Goal: Navigation & Orientation: Find specific page/section

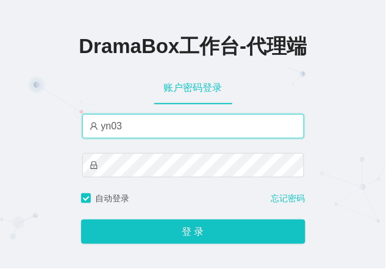
click at [234, 123] on input "yn03" at bounding box center [193, 126] width 222 height 24
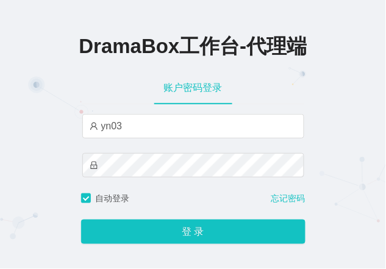
click at [277, 78] on div "账户密码登录" at bounding box center [193, 88] width 222 height 34
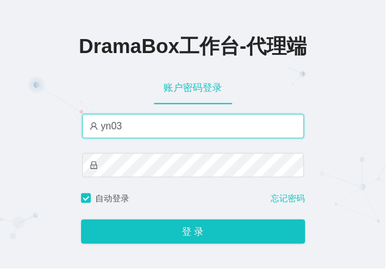
click at [143, 133] on input "yn03" at bounding box center [193, 126] width 222 height 24
paste input "by"
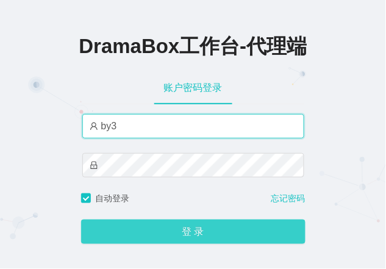
type input "by3"
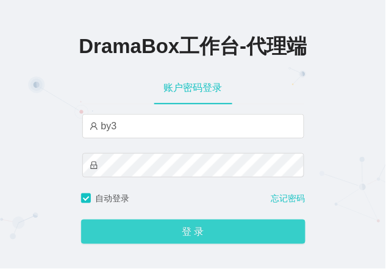
click at [135, 240] on button "登 录" at bounding box center [193, 232] width 225 height 24
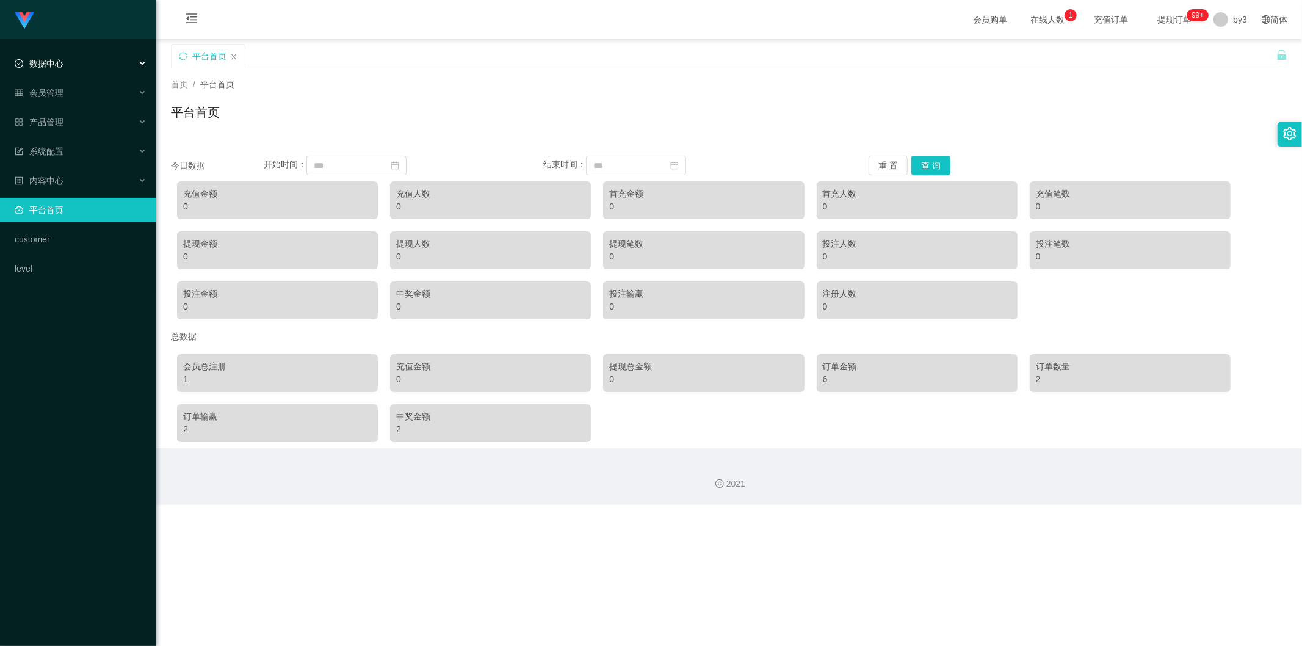
click at [58, 67] on span "数据中心" at bounding box center [39, 64] width 49 height 10
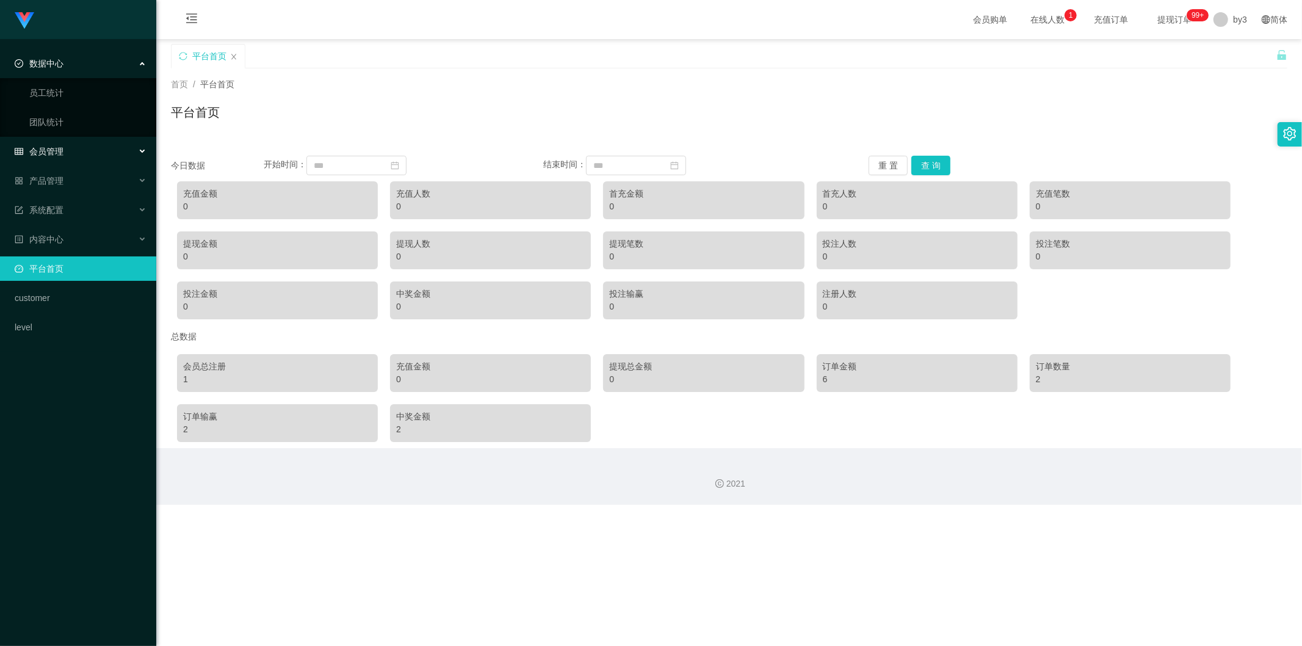
click at [62, 151] on span "会员管理" at bounding box center [39, 152] width 49 height 10
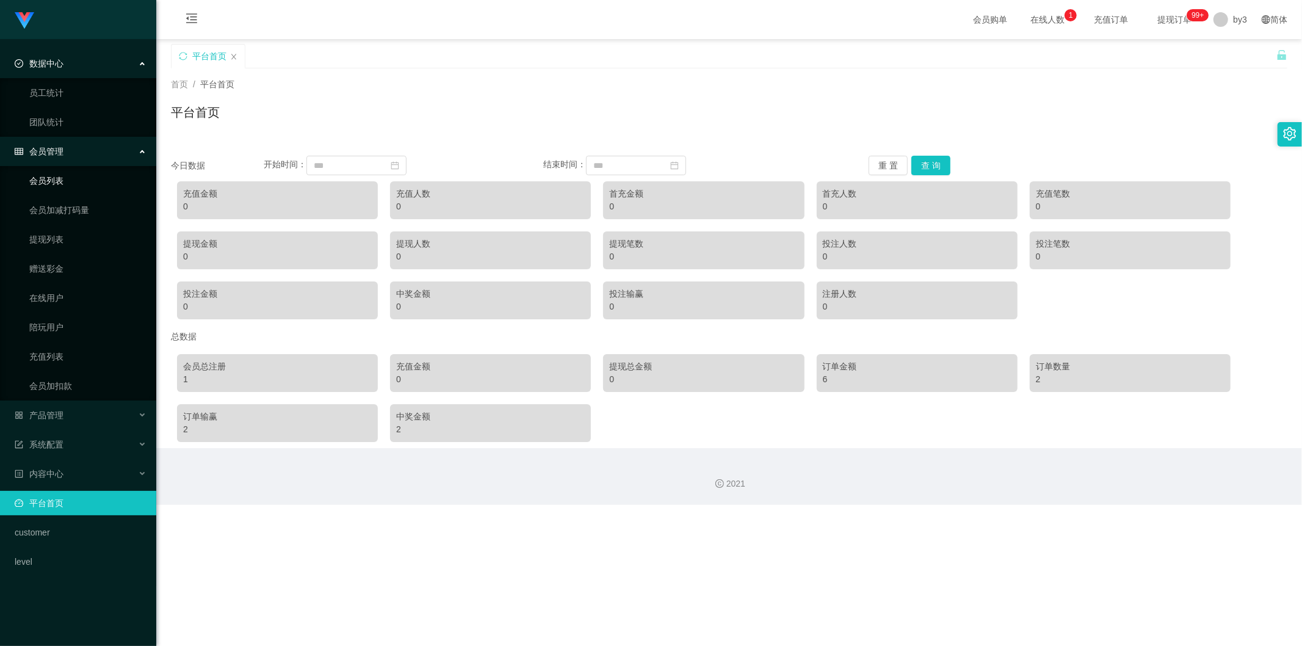
click at [74, 176] on link "会员列表" at bounding box center [87, 180] width 117 height 24
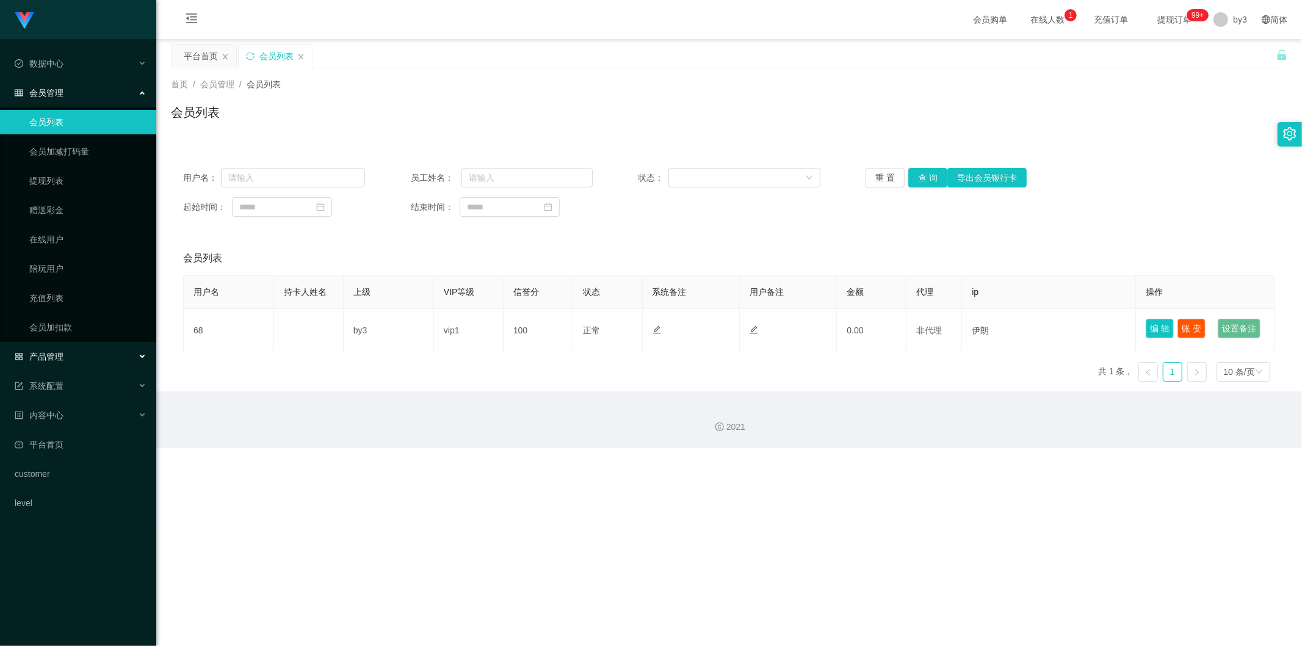
click at [57, 269] on span "产品管理" at bounding box center [39, 357] width 49 height 10
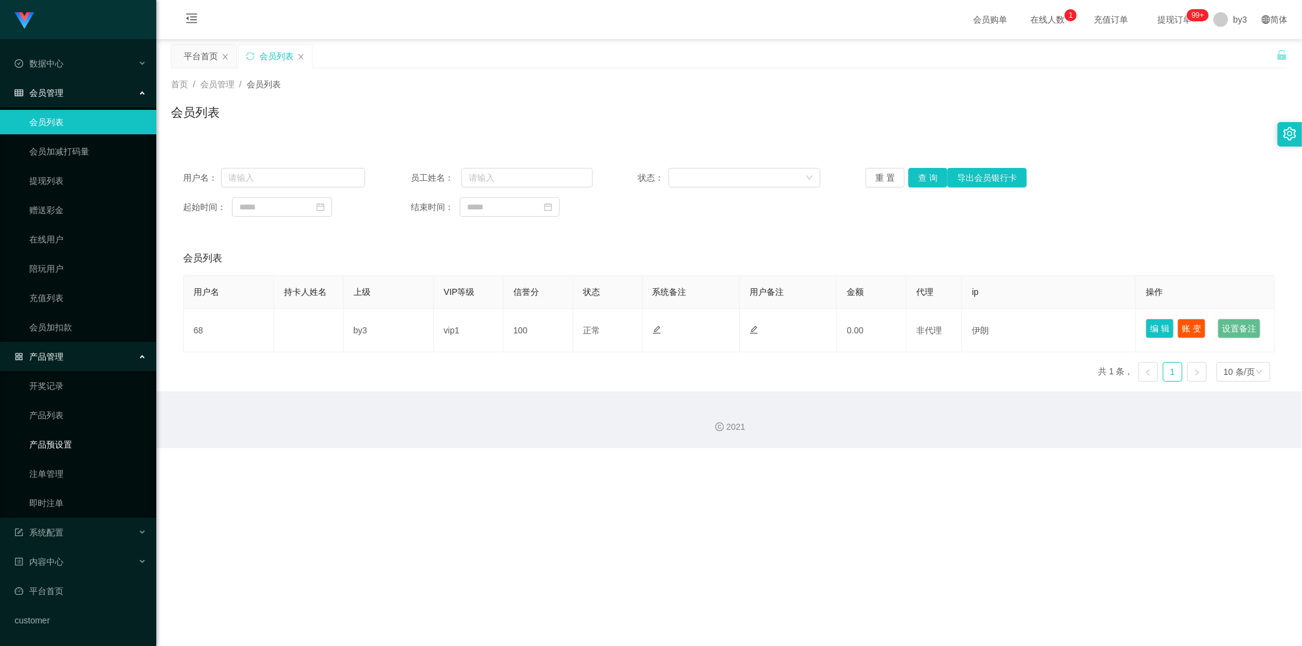
click at [45, 269] on link "产品预设置" at bounding box center [87, 444] width 117 height 24
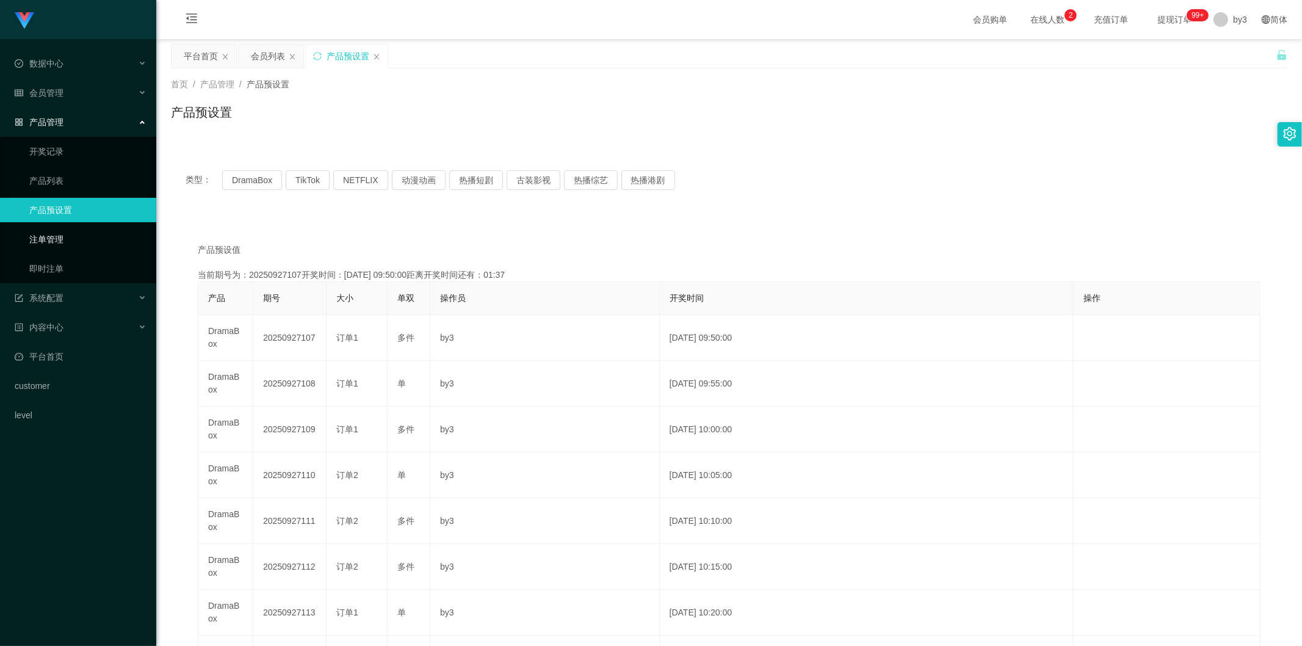
click at [61, 241] on link "注单管理" at bounding box center [87, 239] width 117 height 24
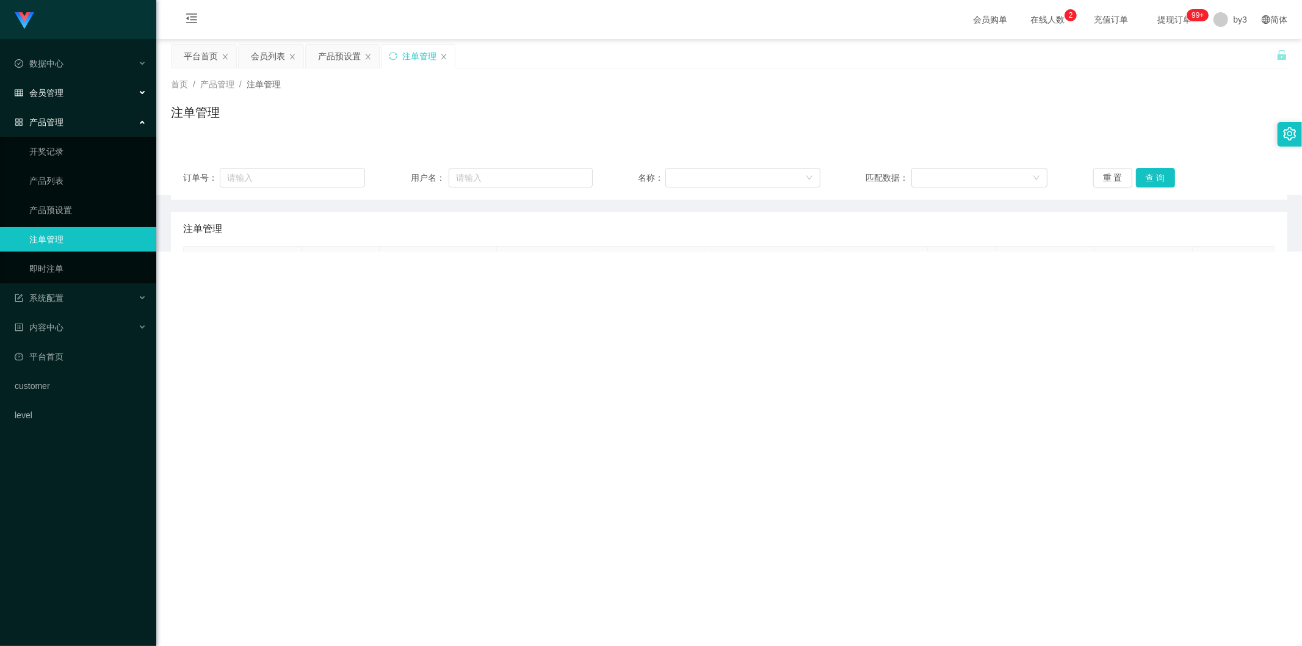
click at [84, 88] on div "会员管理" at bounding box center [78, 93] width 156 height 24
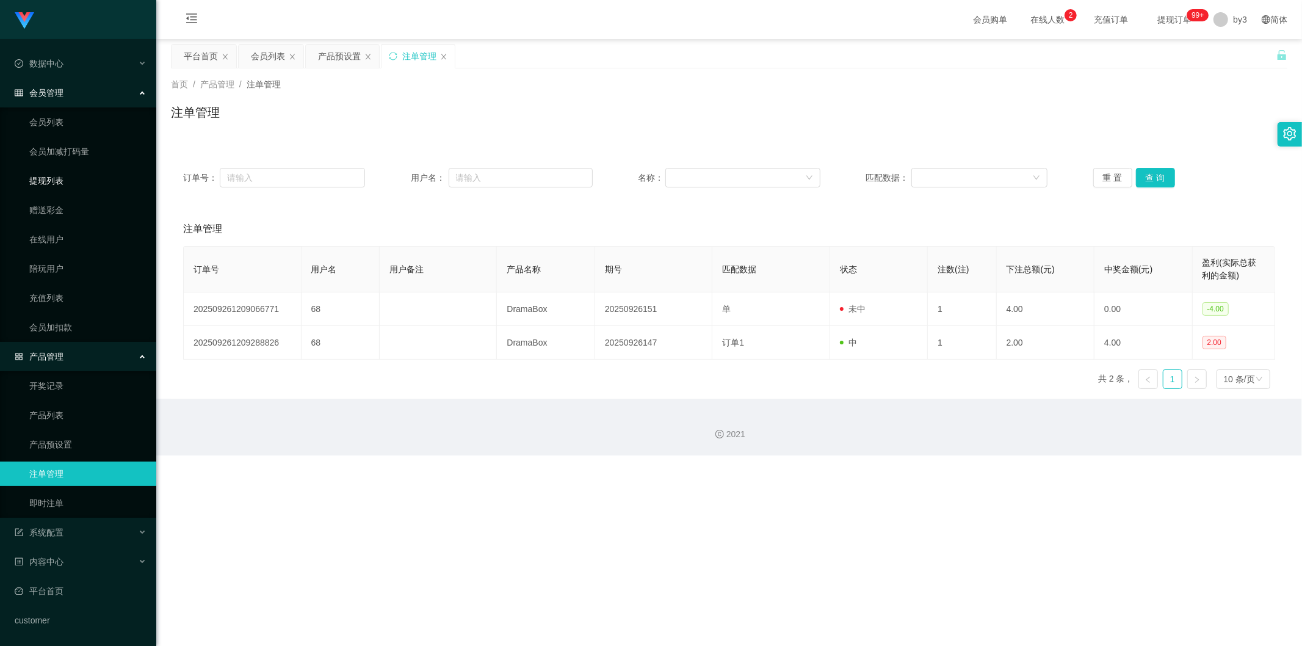
click at [65, 182] on link "提现列表" at bounding box center [87, 180] width 117 height 24
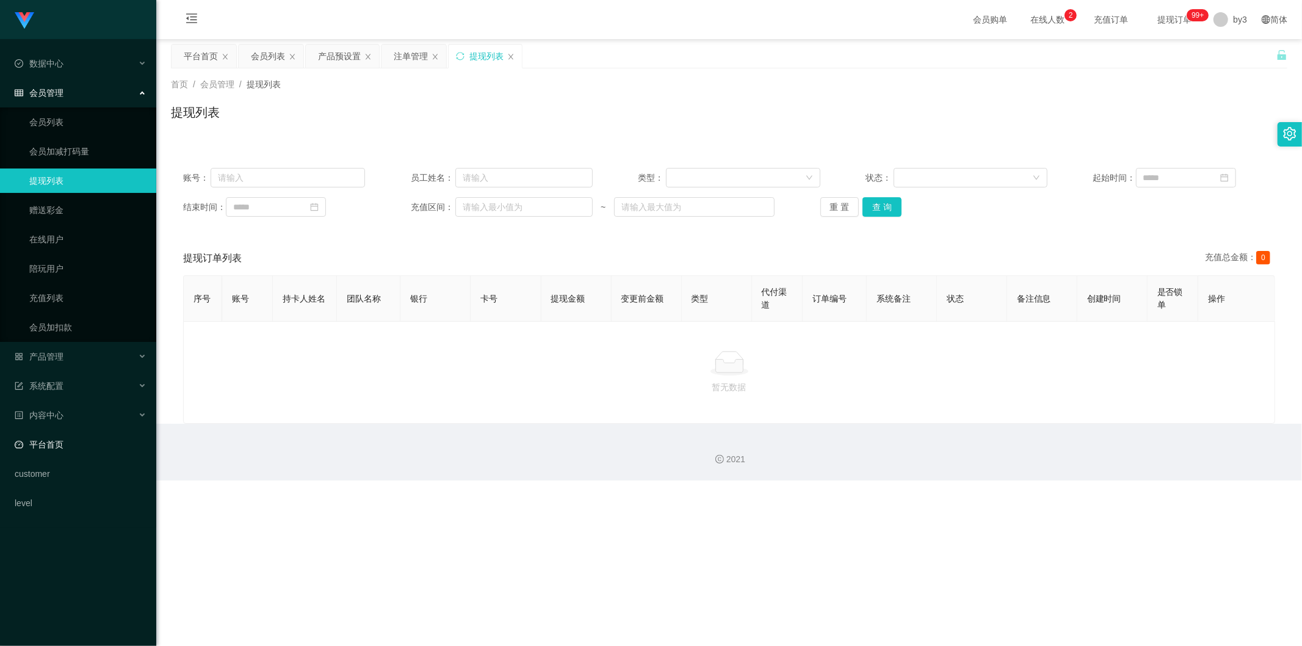
click at [50, 269] on link "平台首页" at bounding box center [81, 444] width 132 height 24
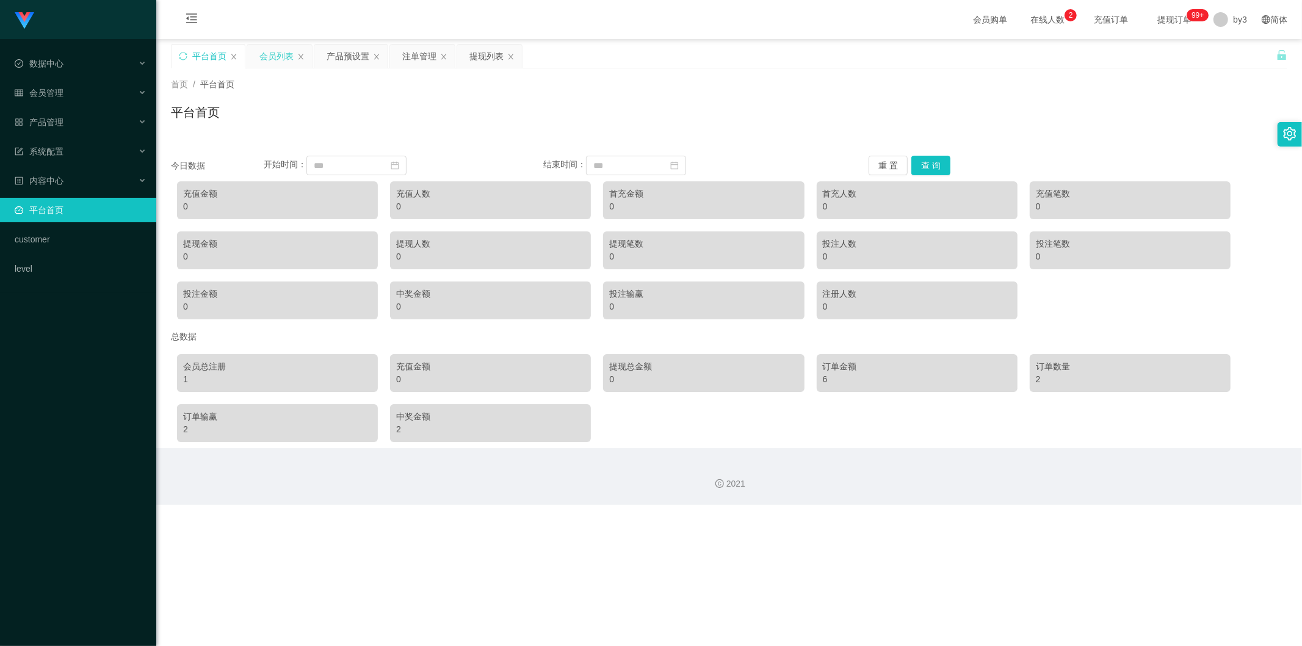
click at [264, 55] on div "会员列表" at bounding box center [276, 56] width 34 height 23
